Goal: Transaction & Acquisition: Purchase product/service

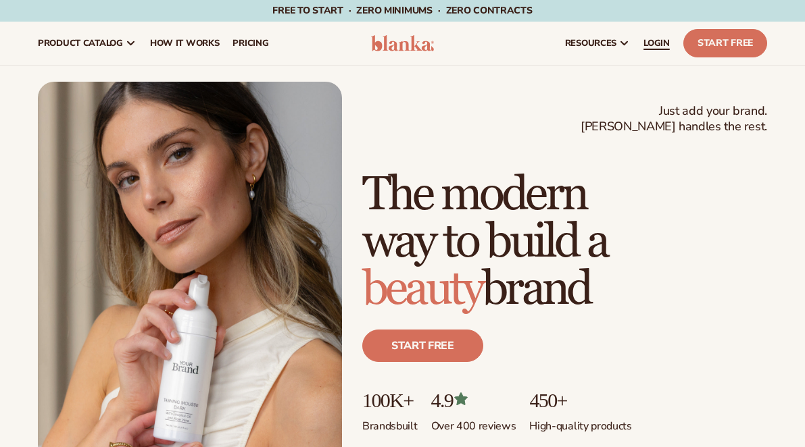
click at [662, 41] on span "LOGIN" at bounding box center [656, 43] width 26 height 11
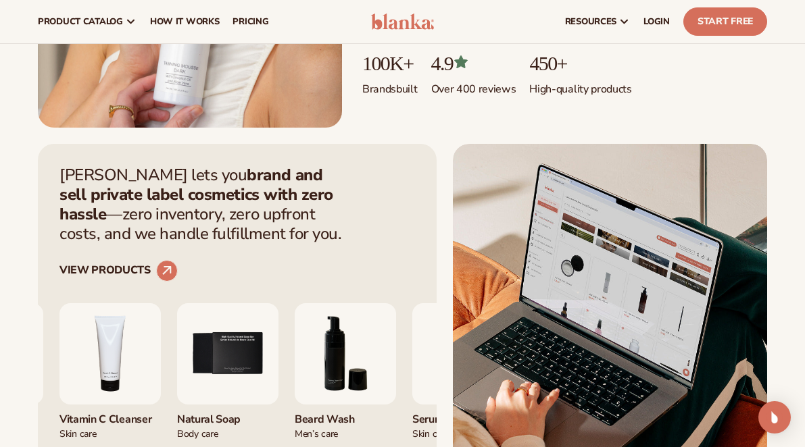
scroll to position [270, 0]
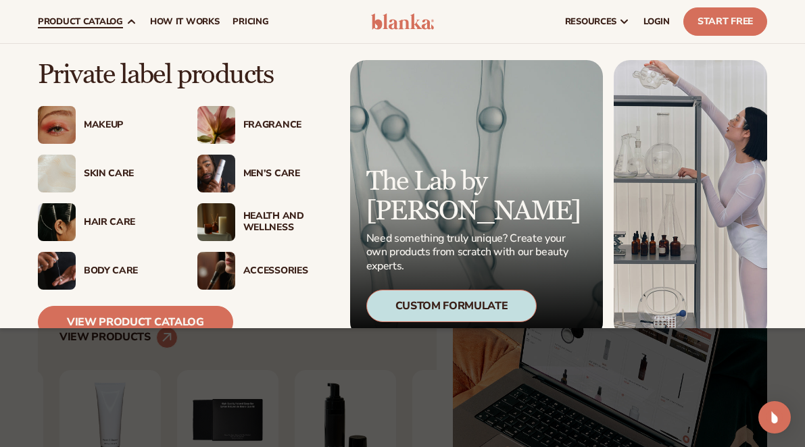
click at [108, 120] on div "Makeup" at bounding box center [127, 125] width 87 height 11
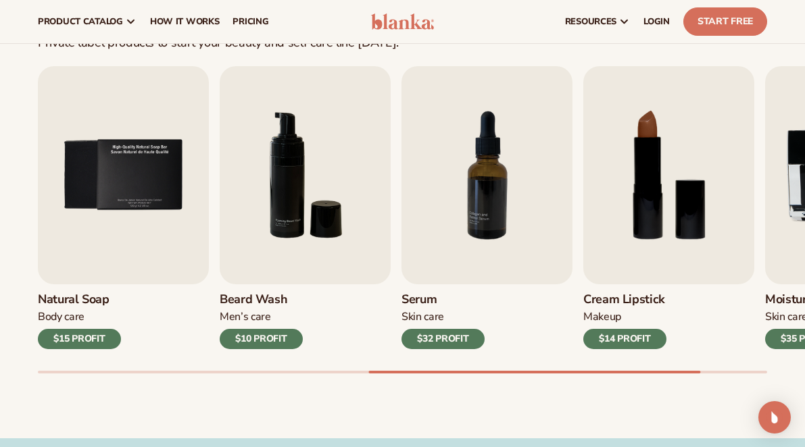
scroll to position [405, 0]
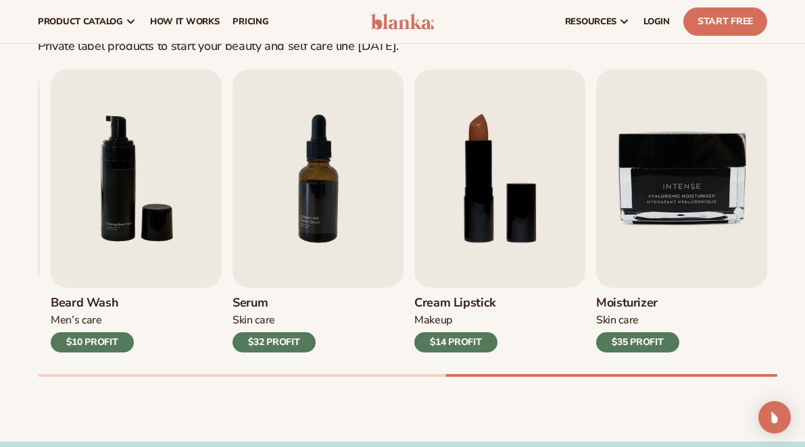
click at [726, 391] on div "Best sellers Private label products to start your beauty and self care line [DA…" at bounding box center [402, 199] width 805 height 485
